Goal: Task Accomplishment & Management: Manage account settings

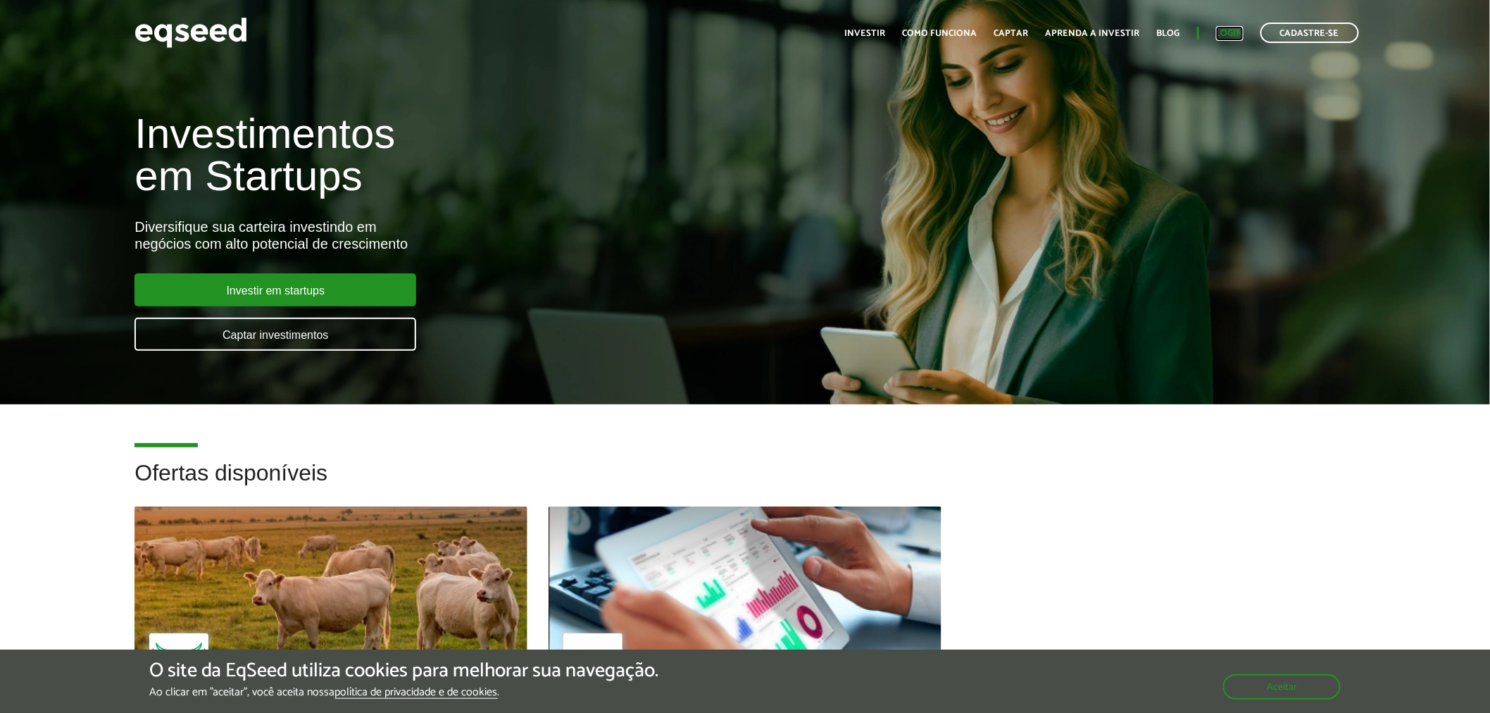
click at [1238, 34] on link "Login" at bounding box center [1229, 33] width 27 height 9
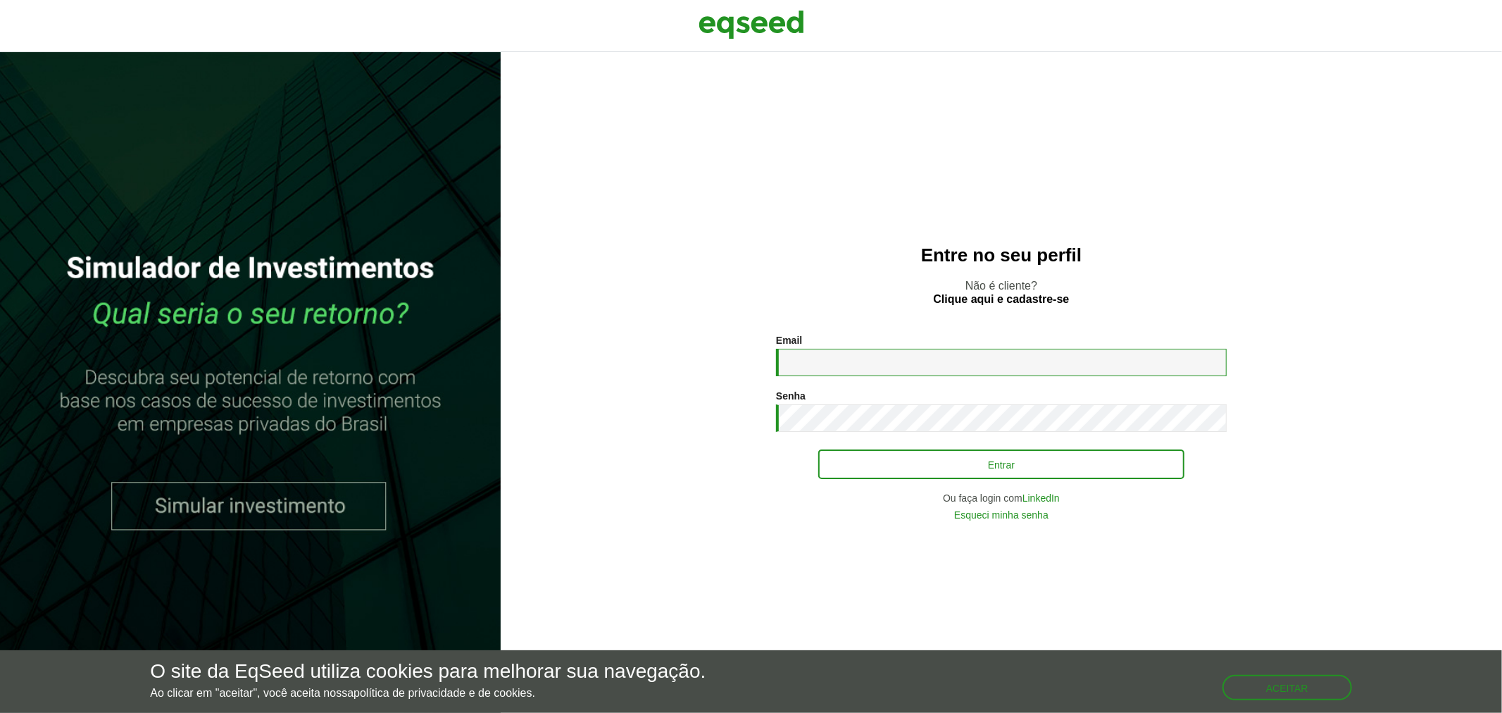
type input "**********"
click at [959, 467] on button "Entrar" at bounding box center [1001, 464] width 366 height 27
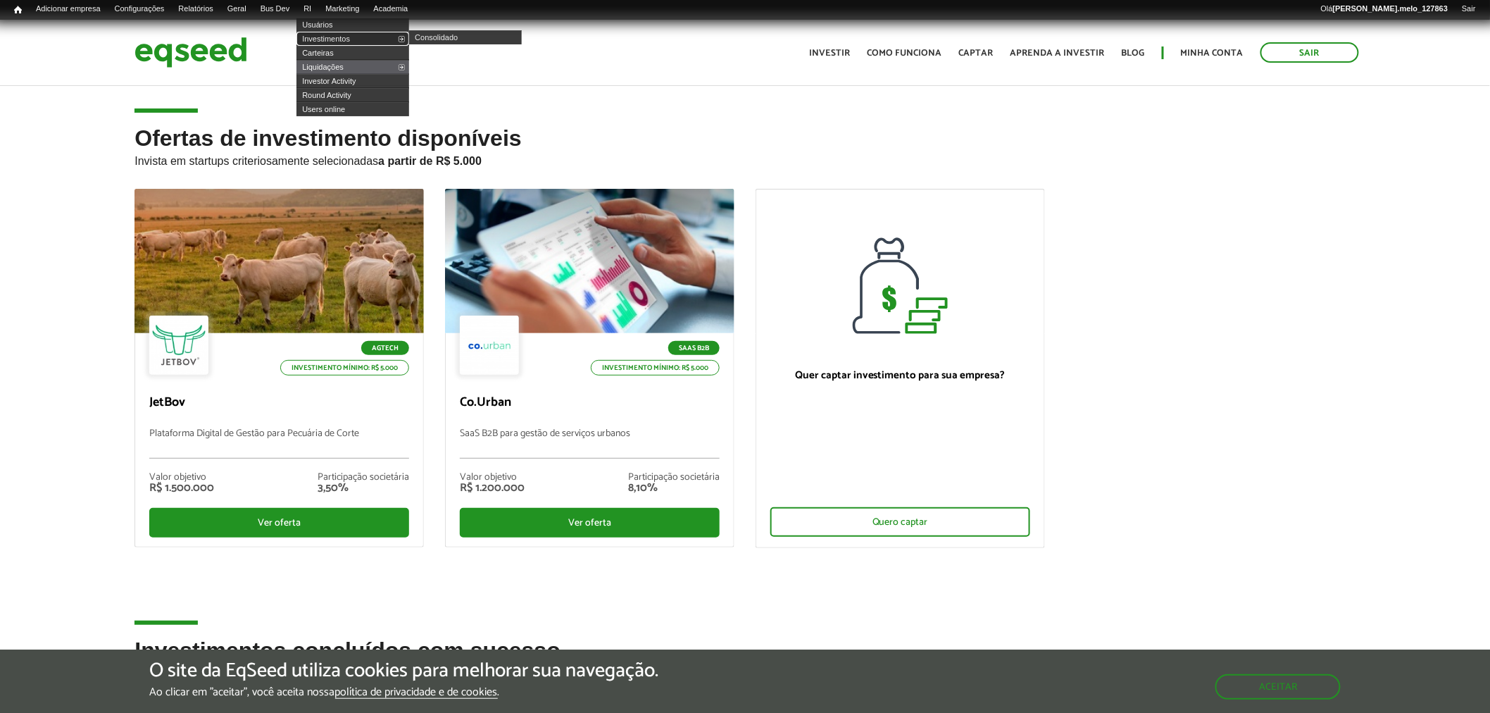
click at [379, 34] on link "Investimentos" at bounding box center [353, 39] width 113 height 14
